Goal: Navigation & Orientation: Find specific page/section

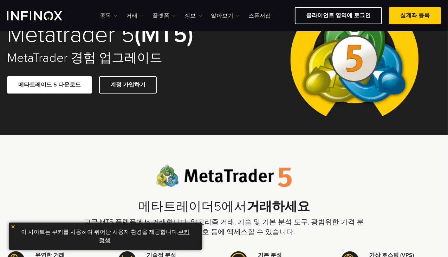
scroll to position [141, 0]
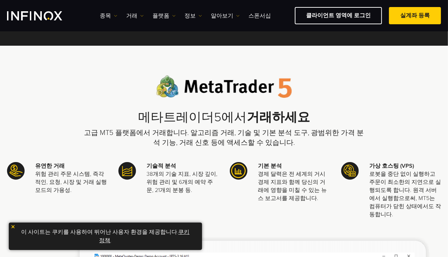
click at [175, 231] on link "쿠키 정책" at bounding box center [145, 236] width 90 height 15
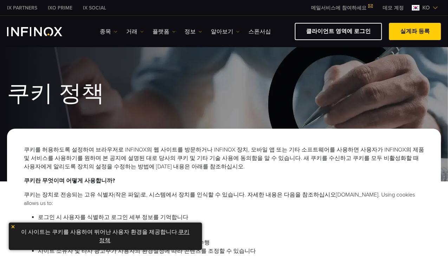
click at [218, 190] on div "쿠키란 무엇이며 어떻게 사용합니까? 쿠키는 장치로 전송되는 고유 식별자(작은 파일)로, 시스템에서 장치를 인식할 수 있습니다. 자세한 내용은 …" at bounding box center [224, 228] width 401 height 103
click at [180, 230] on link "쿠키 정책" at bounding box center [145, 236] width 90 height 15
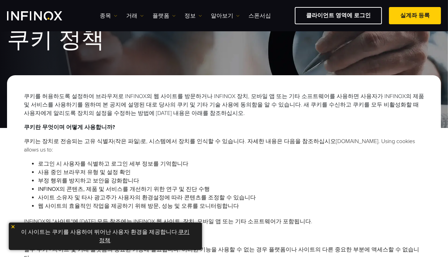
scroll to position [141, 0]
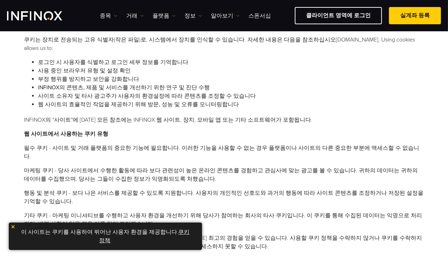
click at [180, 233] on link "쿠키 정책" at bounding box center [145, 236] width 90 height 15
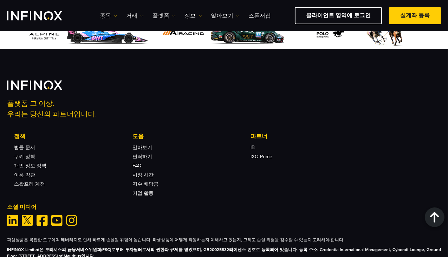
scroll to position [595, 0]
